Goal: Task Accomplishment & Management: Manage account settings

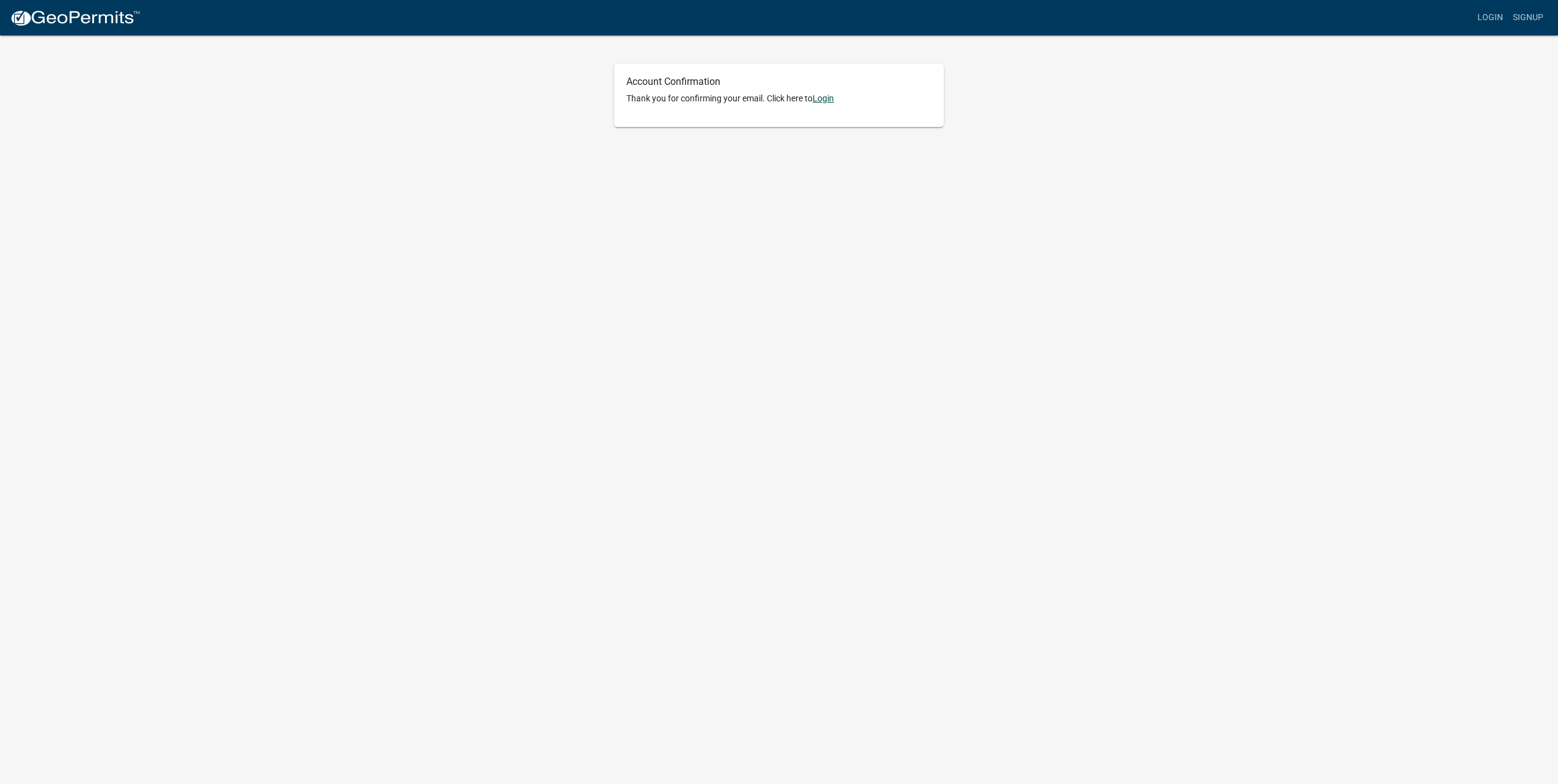
click at [834, 98] on link "Login" at bounding box center [823, 98] width 21 height 10
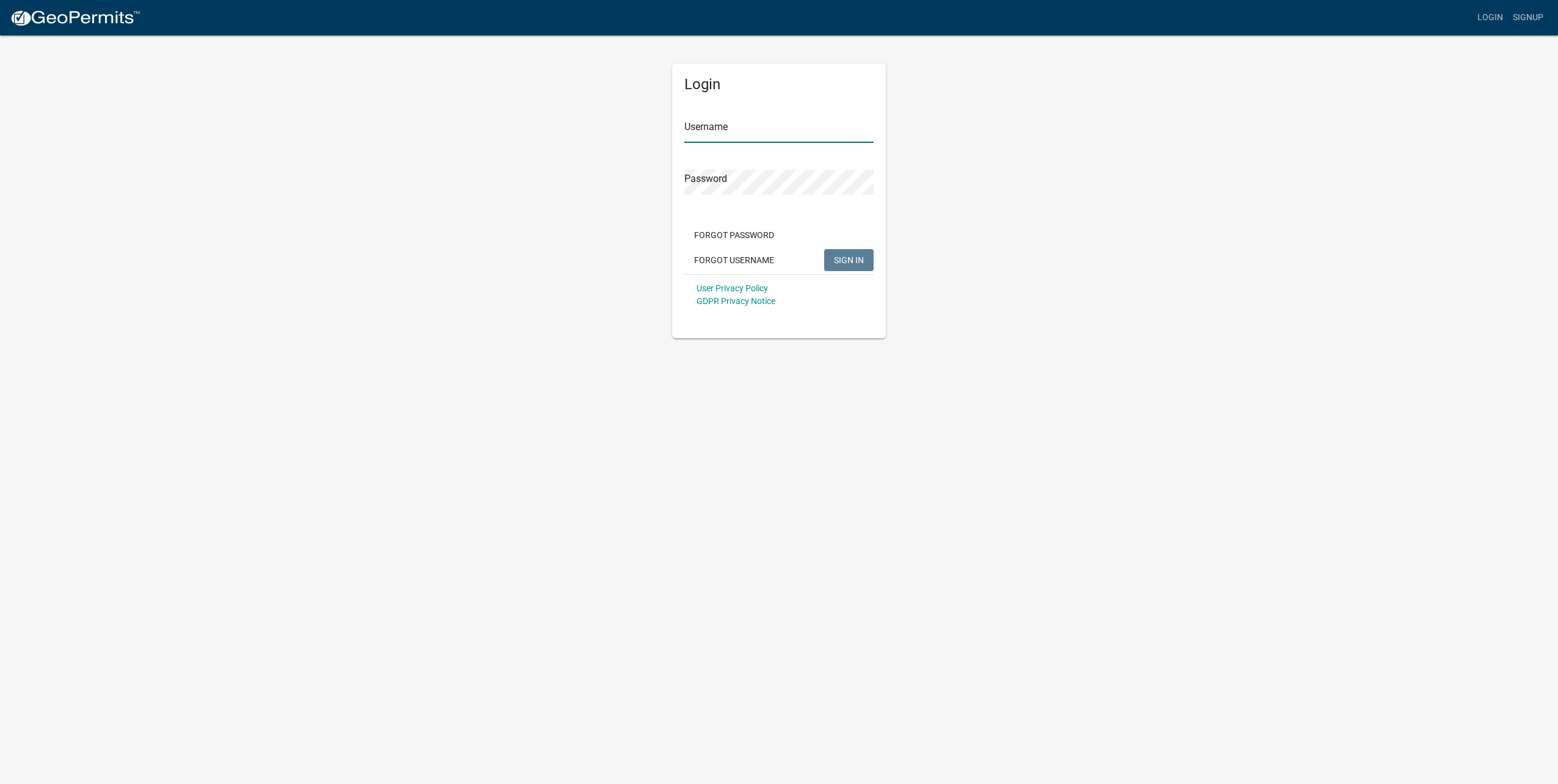
type input "[EMAIL_ADDRESS][DOMAIN_NAME]"
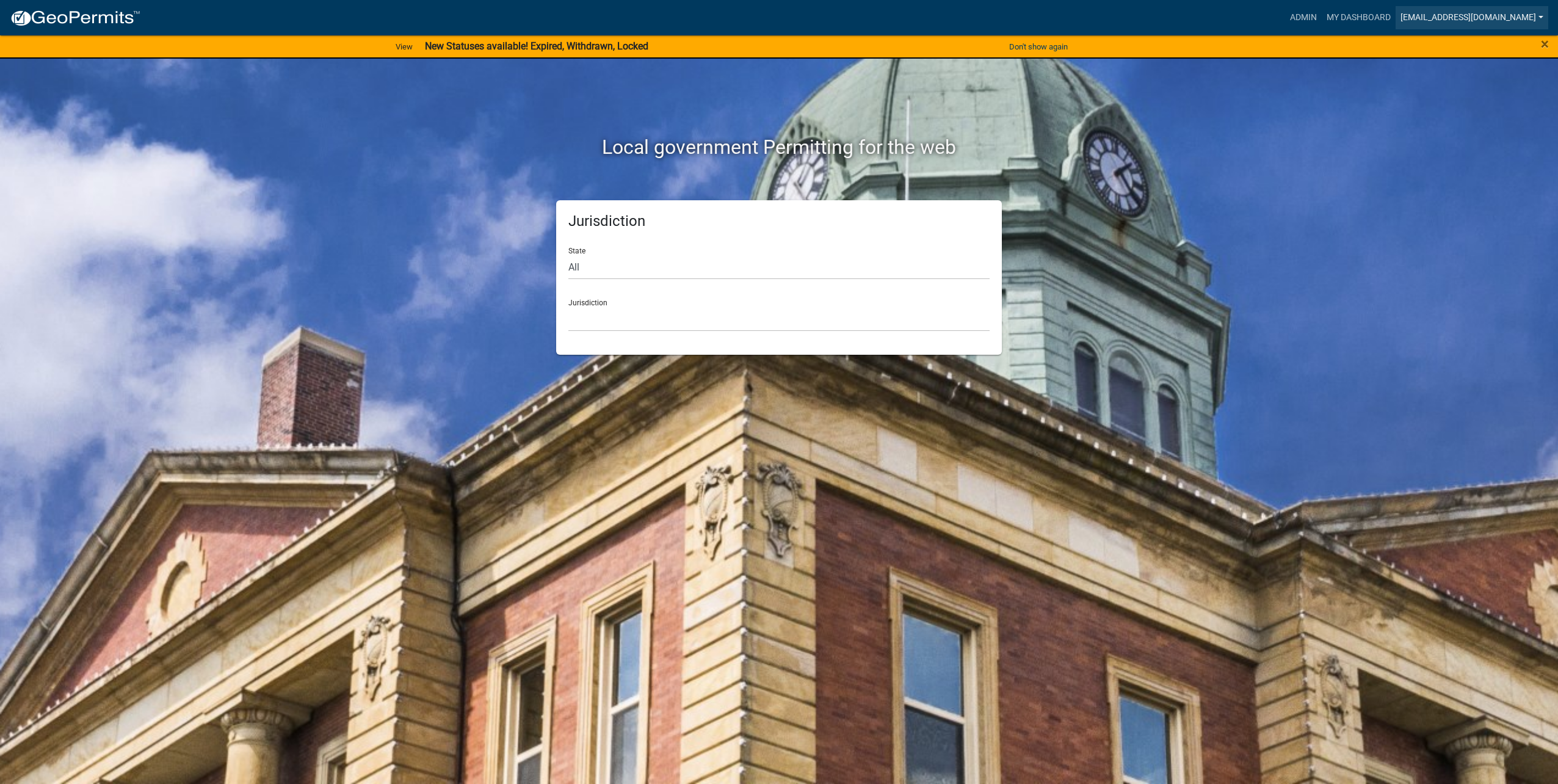
click at [1535, 11] on link "[EMAIL_ADDRESS][DOMAIN_NAME]" at bounding box center [1473, 17] width 153 height 23
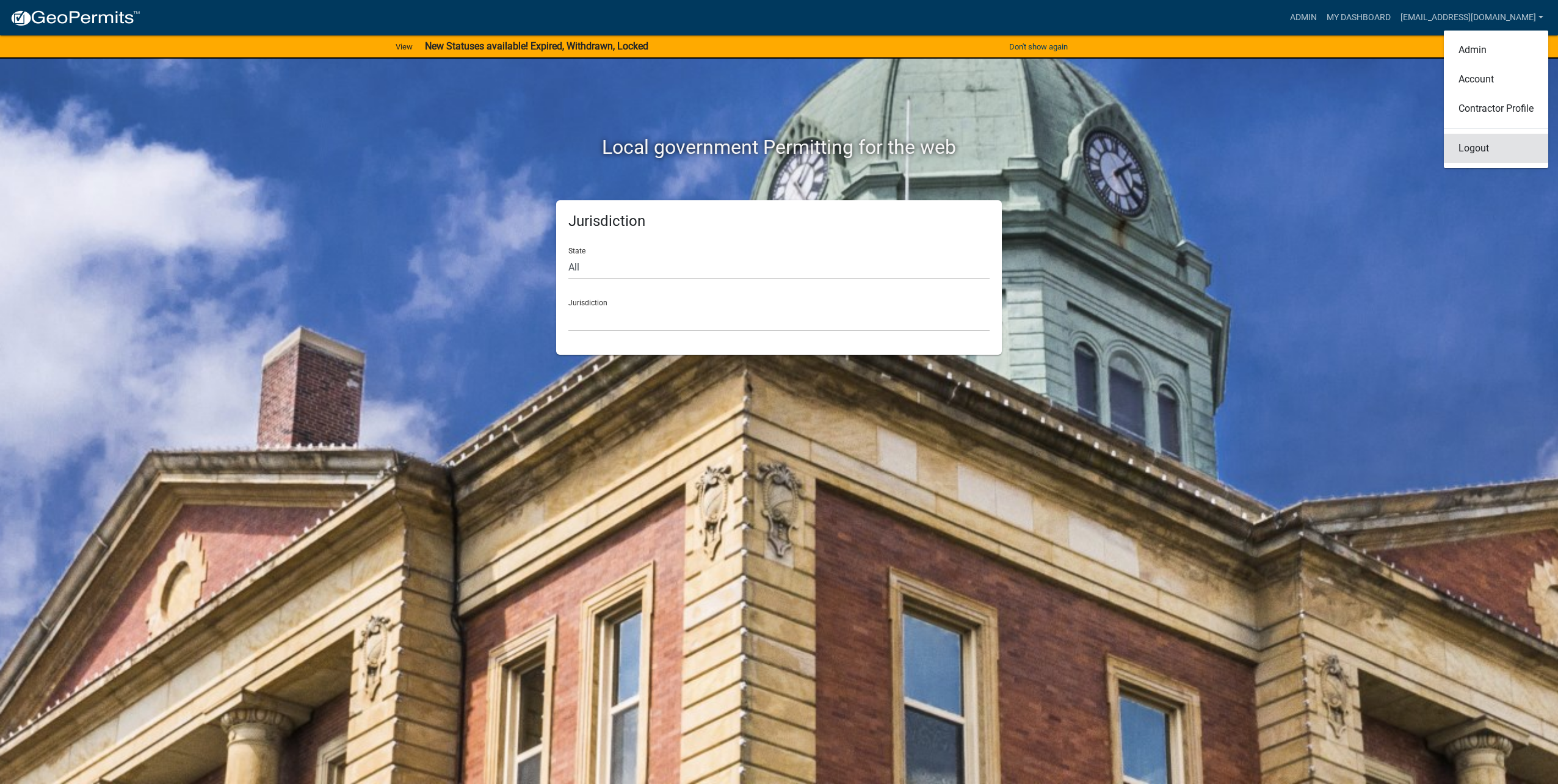
click at [1474, 143] on link "Logout" at bounding box center [1496, 148] width 104 height 30
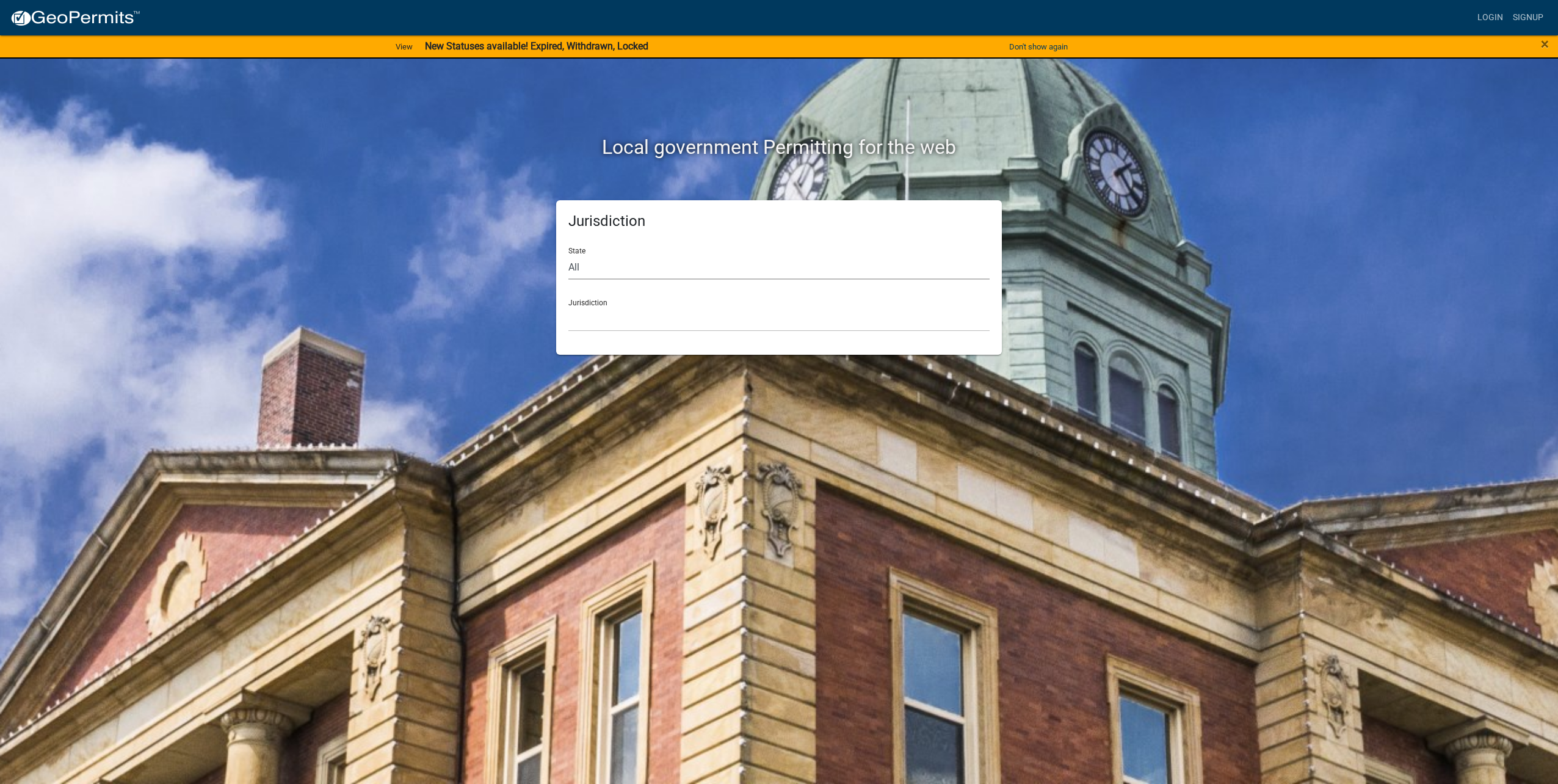
click at [649, 273] on select "All [US_STATE] [US_STATE] [US_STATE] [US_STATE] [US_STATE] [US_STATE] [US_STATE…" at bounding box center [779, 267] width 422 height 25
click at [1510, 24] on link "Signup" at bounding box center [1528, 17] width 40 height 23
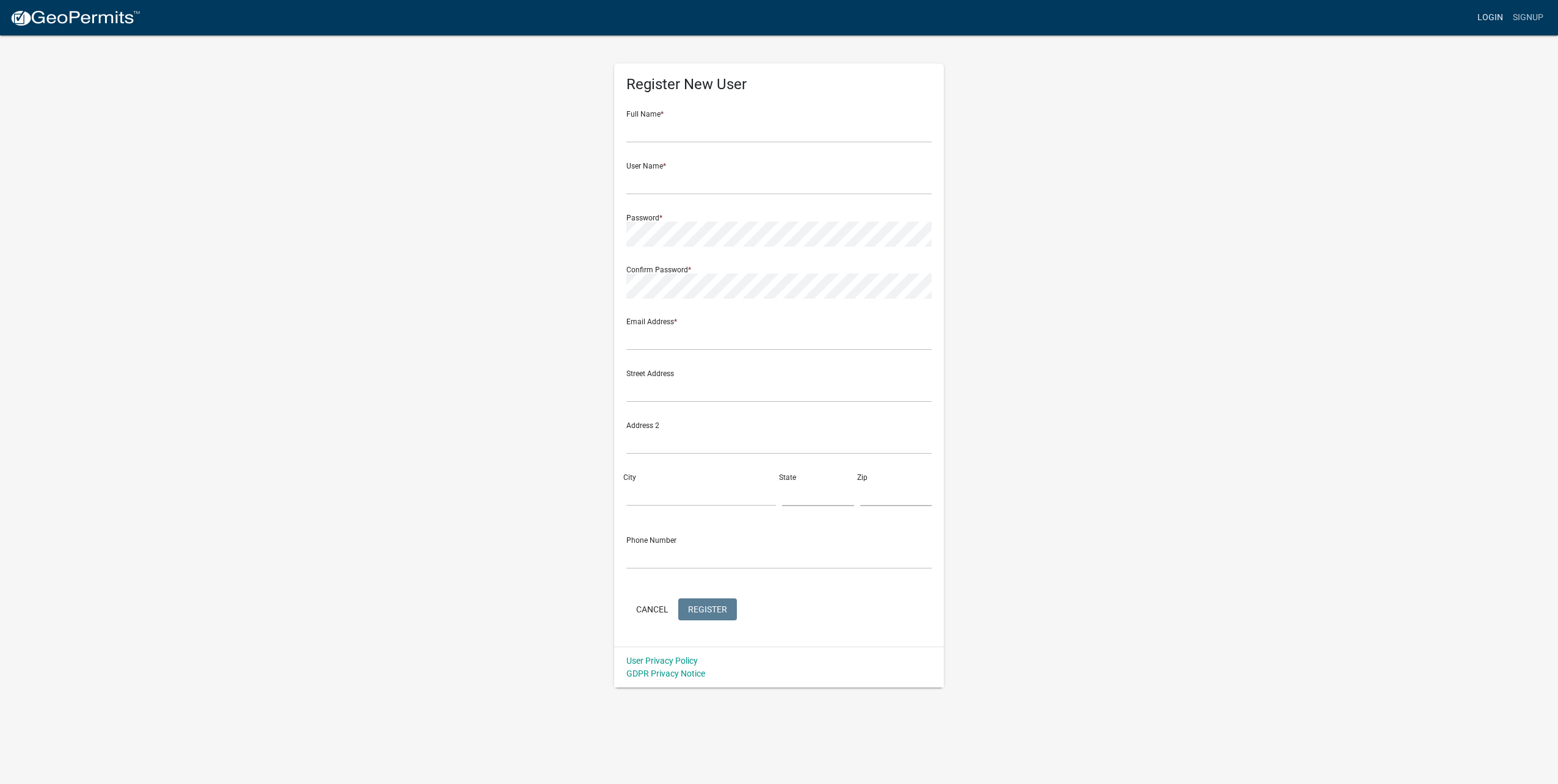
click at [1492, 21] on link "Login" at bounding box center [1490, 17] width 35 height 23
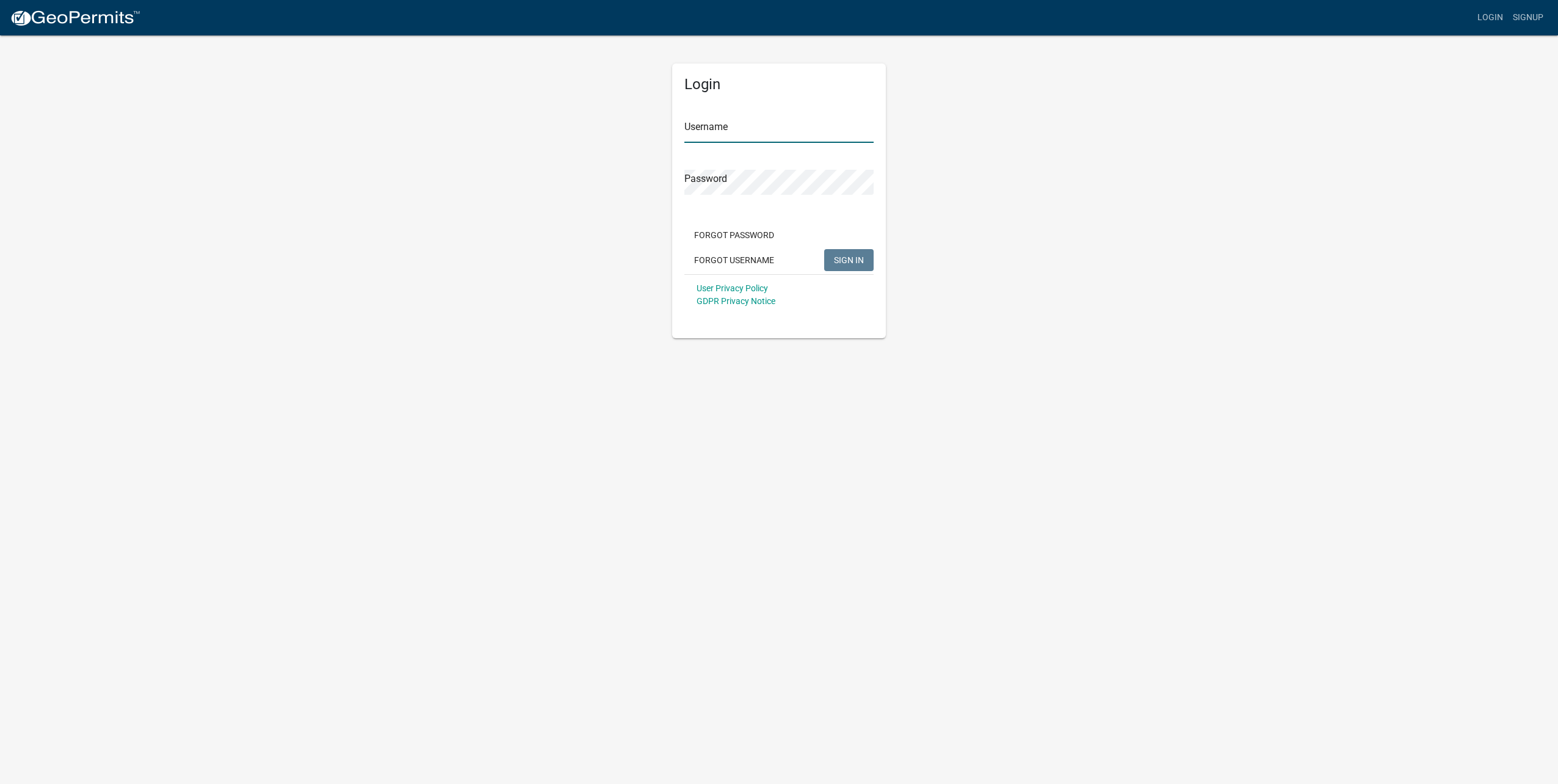
click at [806, 121] on input "Username" at bounding box center [779, 130] width 189 height 25
type input "e"
type input "[EMAIL_ADDRESS][DOMAIN_NAME]"
click at [824, 249] on button "SIGN IN" at bounding box center [849, 259] width 50 height 22
